Goal: Transaction & Acquisition: Book appointment/travel/reservation

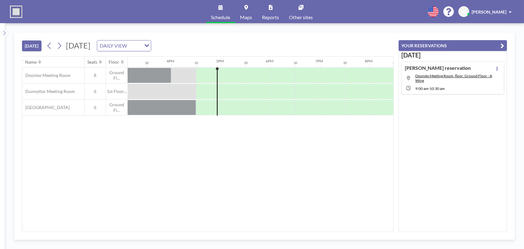
scroll to position [0, 792]
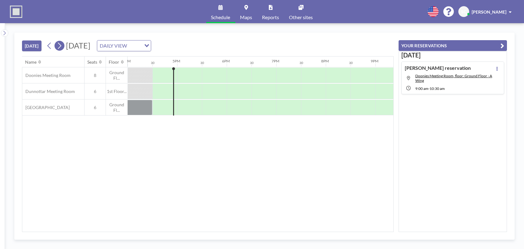
click at [62, 47] on icon at bounding box center [59, 45] width 6 height 9
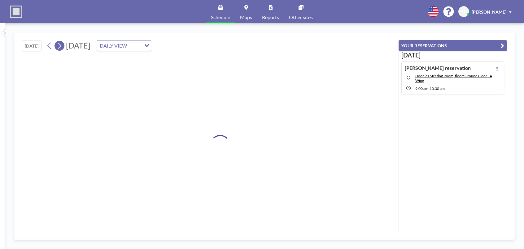
click at [62, 47] on icon at bounding box center [59, 45] width 6 height 9
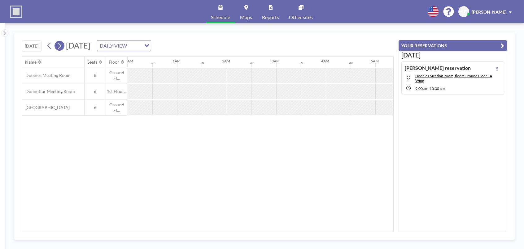
scroll to position [0, 0]
click at [62, 47] on icon at bounding box center [59, 45] width 6 height 9
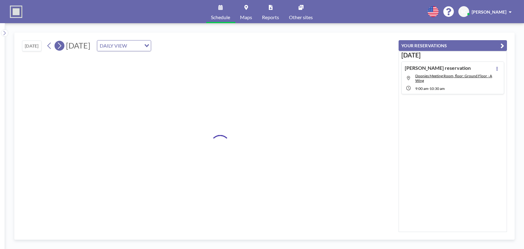
click at [62, 47] on icon at bounding box center [59, 45] width 6 height 9
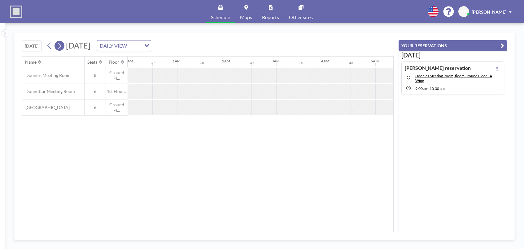
scroll to position [0, 112]
click at [62, 47] on icon at bounding box center [59, 45] width 6 height 9
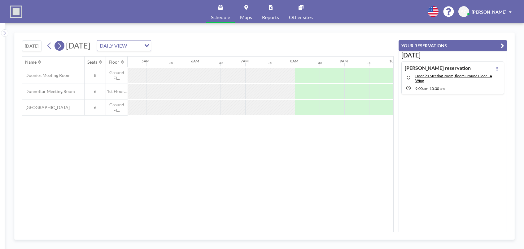
click at [62, 47] on icon at bounding box center [59, 45] width 6 height 9
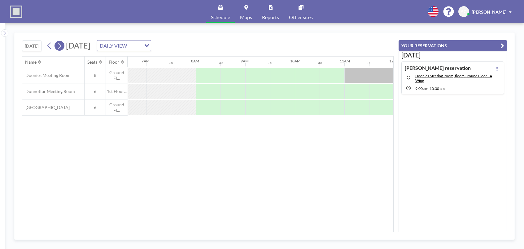
scroll to position [0, 371]
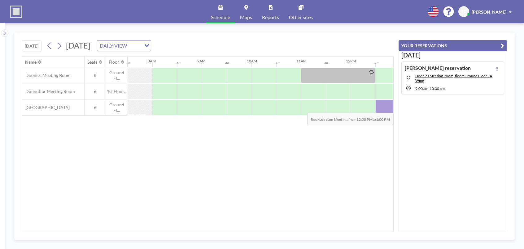
click at [386, 108] on div at bounding box center [387, 107] width 25 height 15
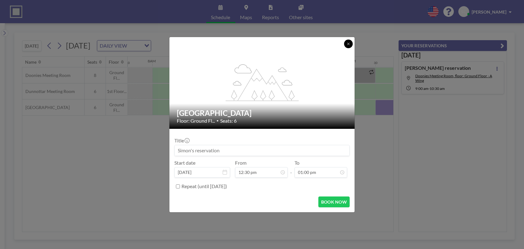
click at [346, 46] on button at bounding box center [348, 44] width 9 height 9
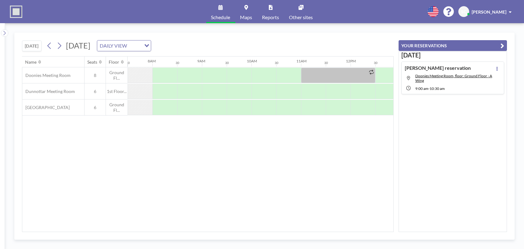
click at [503, 46] on icon "button" at bounding box center [502, 45] width 4 height 7
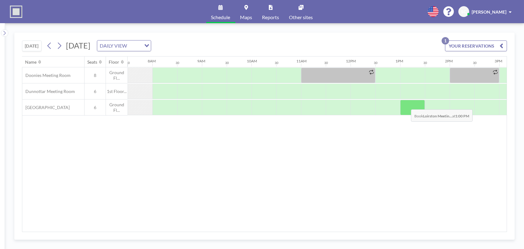
click at [406, 105] on div at bounding box center [412, 107] width 25 height 15
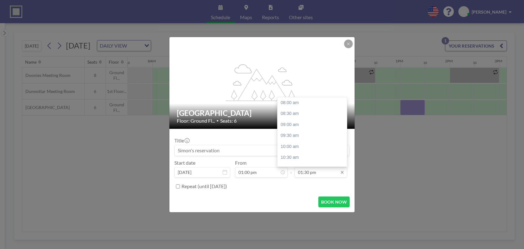
scroll to position [121, 0]
click at [304, 115] on div "02:00 pm" at bounding box center [313, 114] width 72 height 11
type input "02:00 pm"
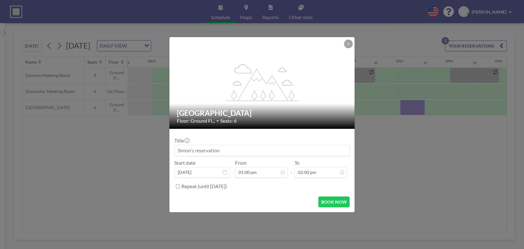
drag, startPoint x: 369, startPoint y: 182, endPoint x: 366, endPoint y: 189, distance: 7.5
click at [369, 182] on div "flex-grow: 1.2; [GEOGRAPHIC_DATA] Floor: Ground Fl... • Seats: 6 Title Start da…" at bounding box center [262, 124] width 524 height 249
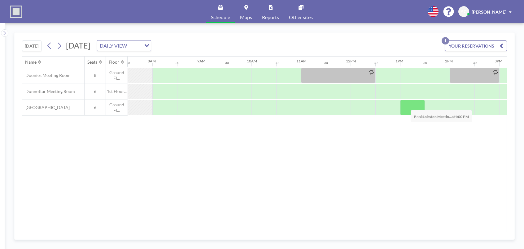
click at [406, 105] on div at bounding box center [412, 107] width 25 height 15
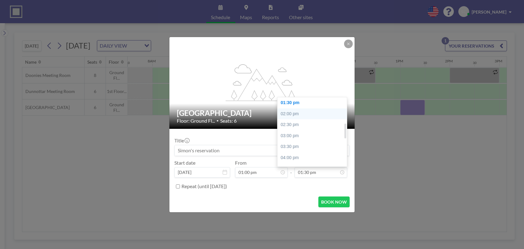
click at [297, 115] on div "02:00 pm" at bounding box center [313, 114] width 72 height 11
type input "02:00 pm"
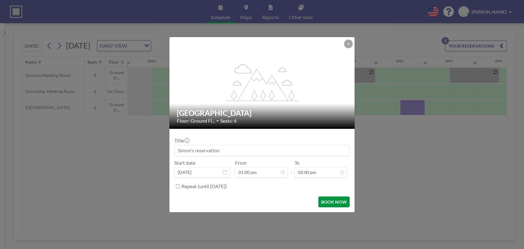
click at [326, 202] on button "BOOK NOW" at bounding box center [333, 202] width 31 height 11
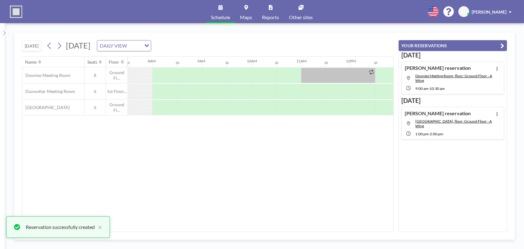
click at [502, 46] on icon "button" at bounding box center [502, 45] width 4 height 7
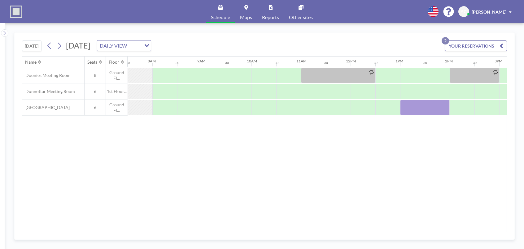
click at [406, 153] on div "Name Seats Floor 12AM 30 1AM 30 2AM 30 3AM 30 4AM 30 5AM 30 6AM 30 7AM 30 8AM 3…" at bounding box center [264, 145] width 484 height 176
